Goal: Information Seeking & Learning: Check status

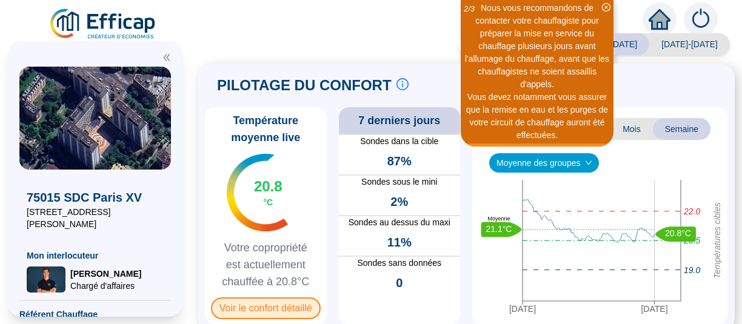
click at [268, 298] on span "Voir le confort détaillé" at bounding box center [266, 309] width 110 height 22
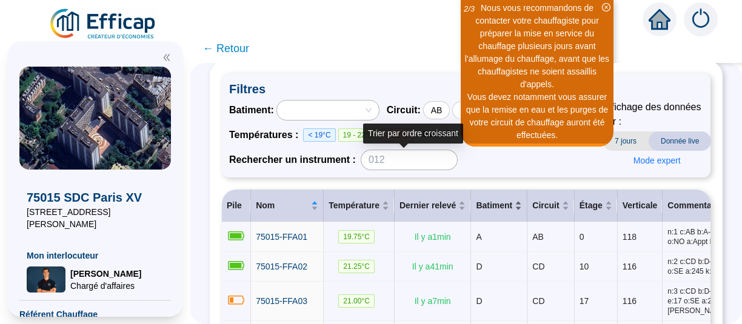
scroll to position [62, 0]
click at [407, 200] on span "Dernier relevé" at bounding box center [427, 206] width 56 height 13
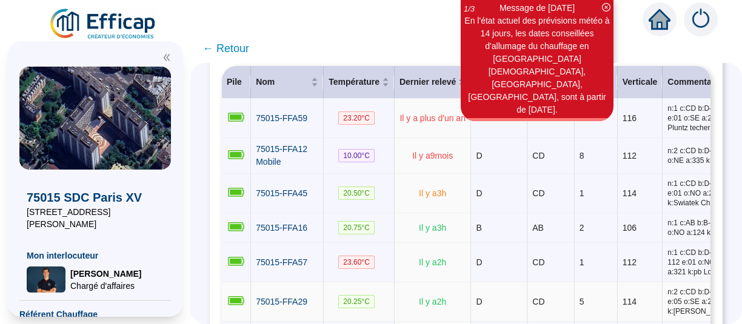
scroll to position [185, 0]
